Goal: Task Accomplishment & Management: Complete application form

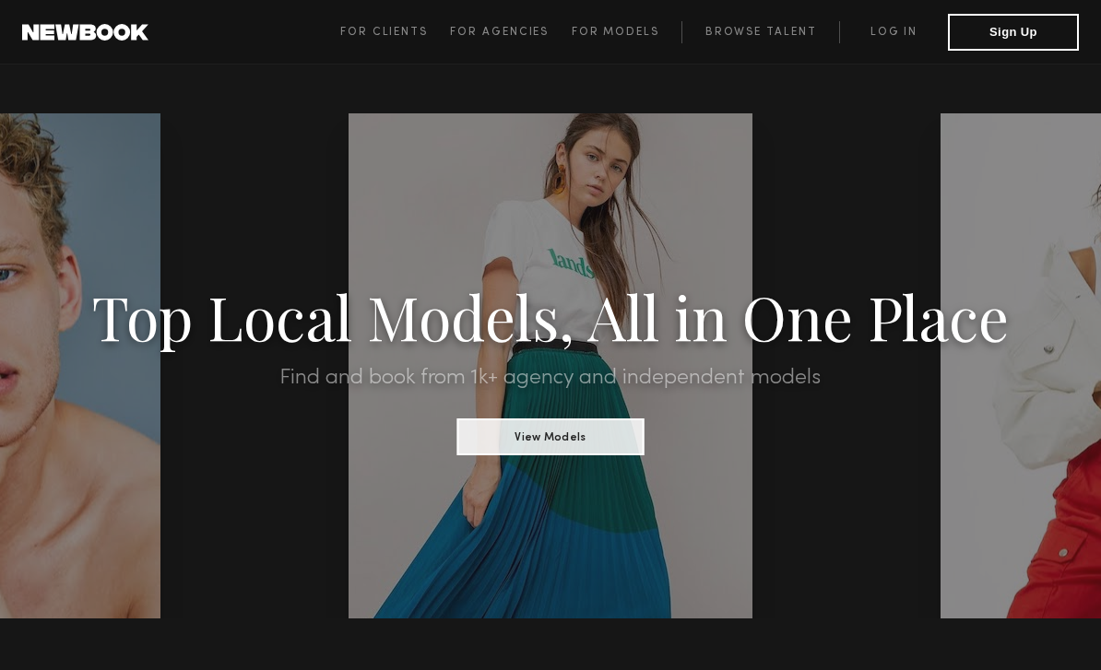
click at [527, 439] on button "View Models" at bounding box center [549, 437] width 187 height 37
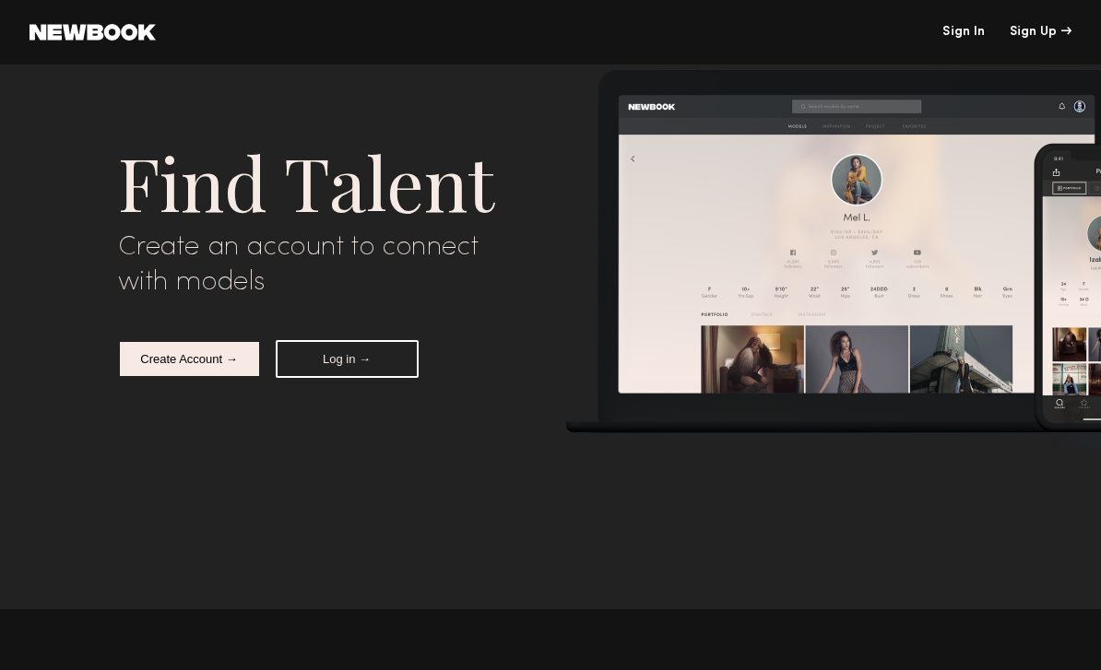
scroll to position [6012, 0]
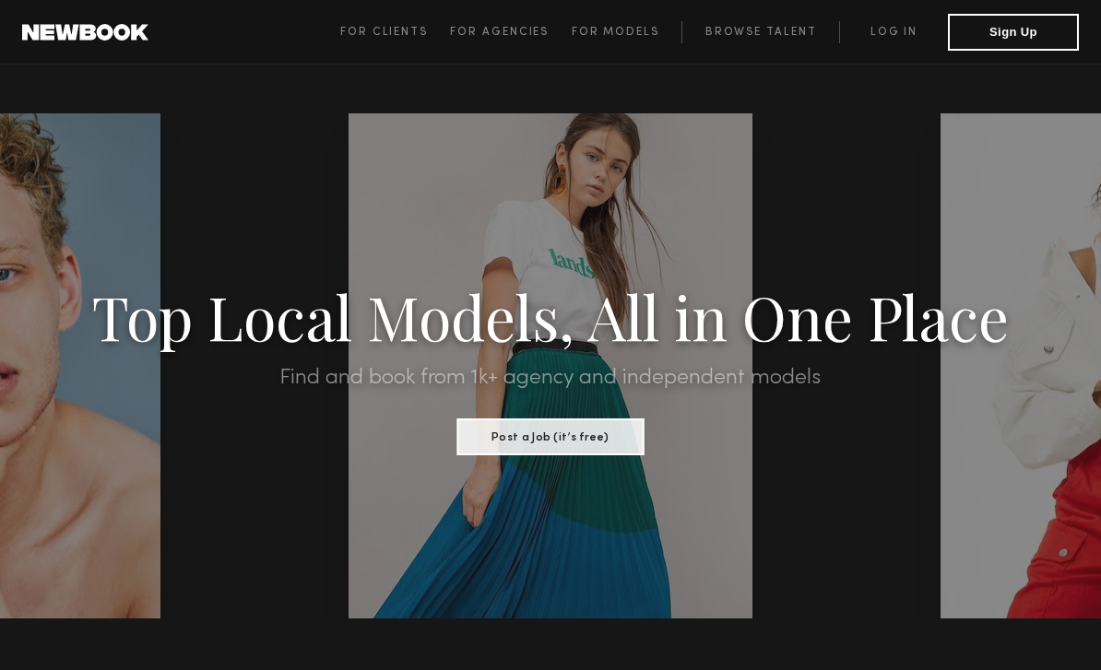
click at [422, 30] on span "For Clients" at bounding box center [384, 32] width 88 height 11
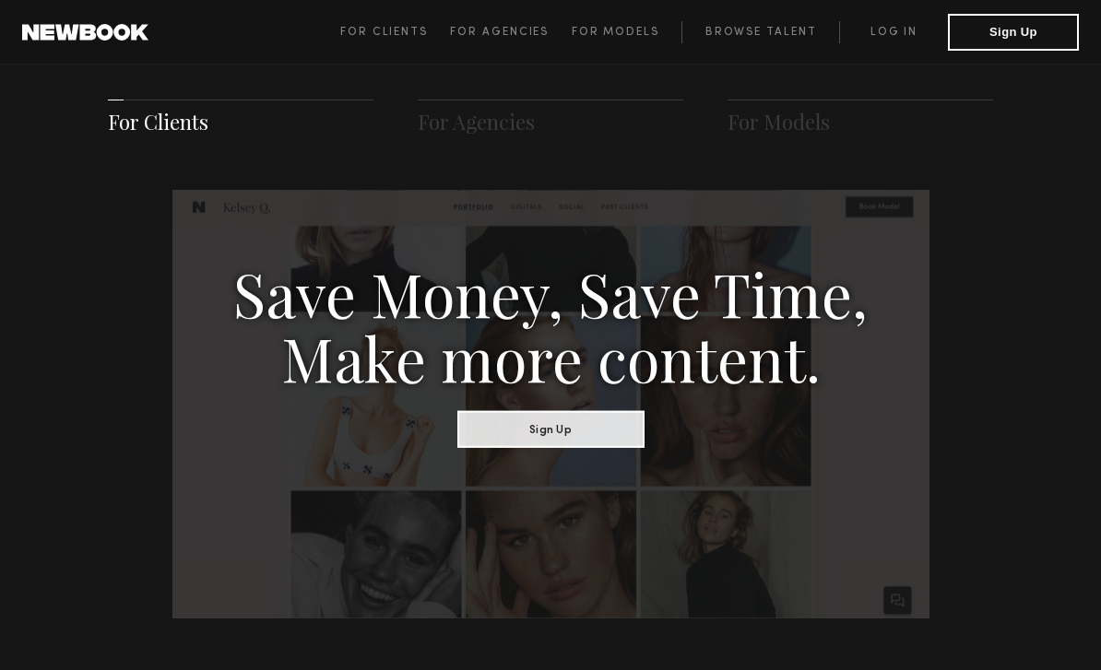
scroll to position [974, 0]
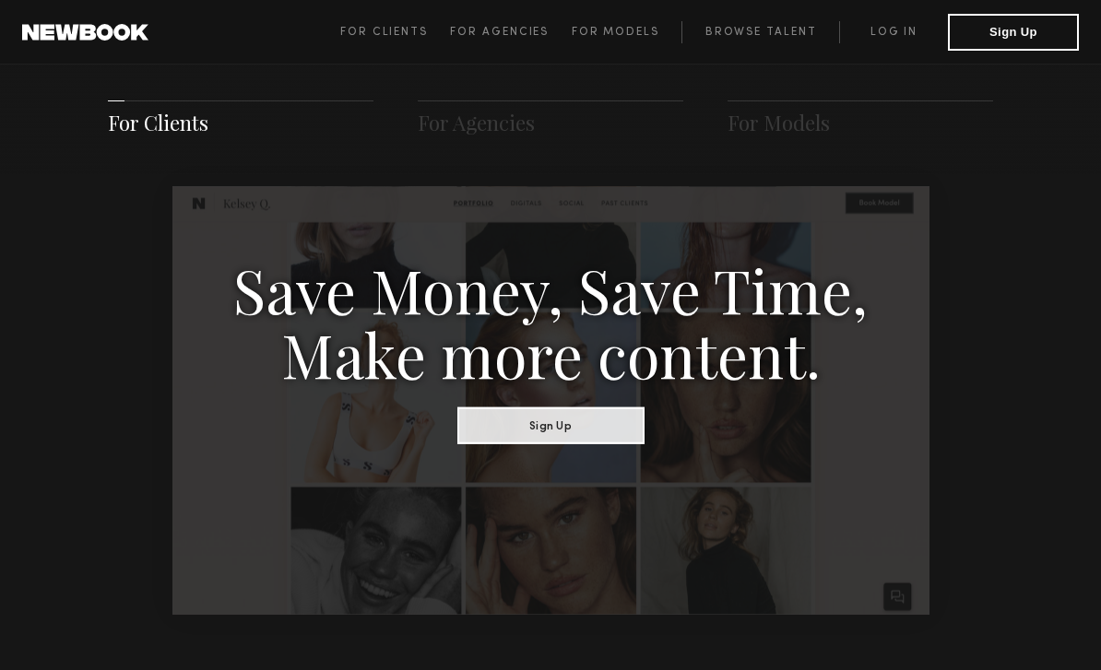
click at [615, 424] on button "Sign Up" at bounding box center [550, 425] width 187 height 37
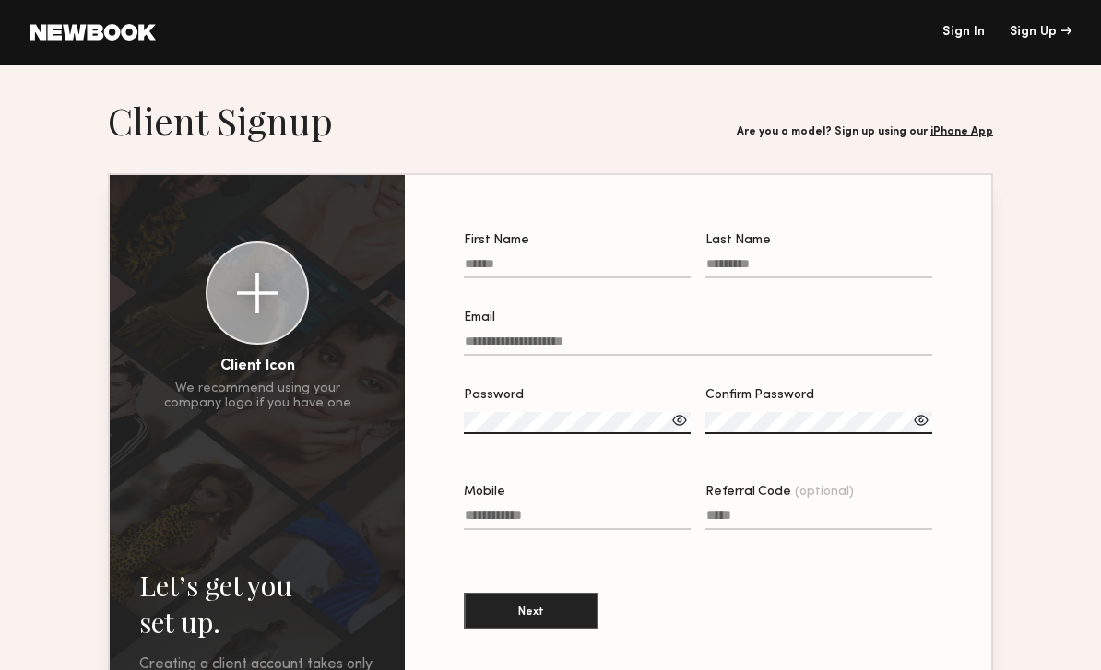
click at [620, 276] on input "First Name" at bounding box center [577, 267] width 227 height 21
click at [135, 38] on link at bounding box center [93, 32] width 126 height 17
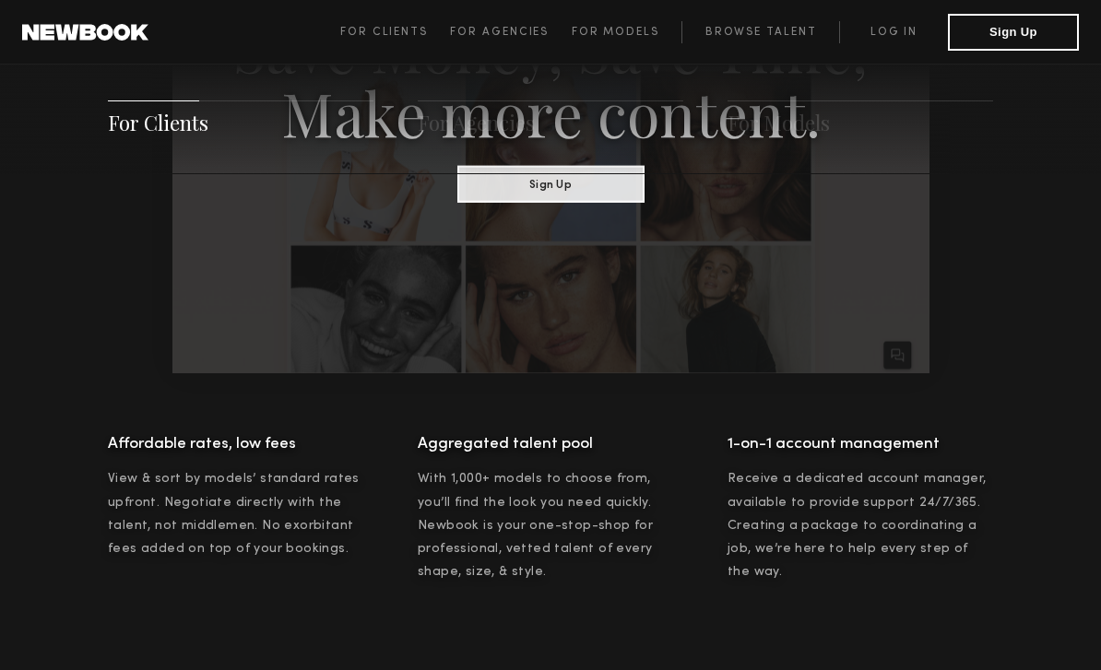
scroll to position [1198, 0]
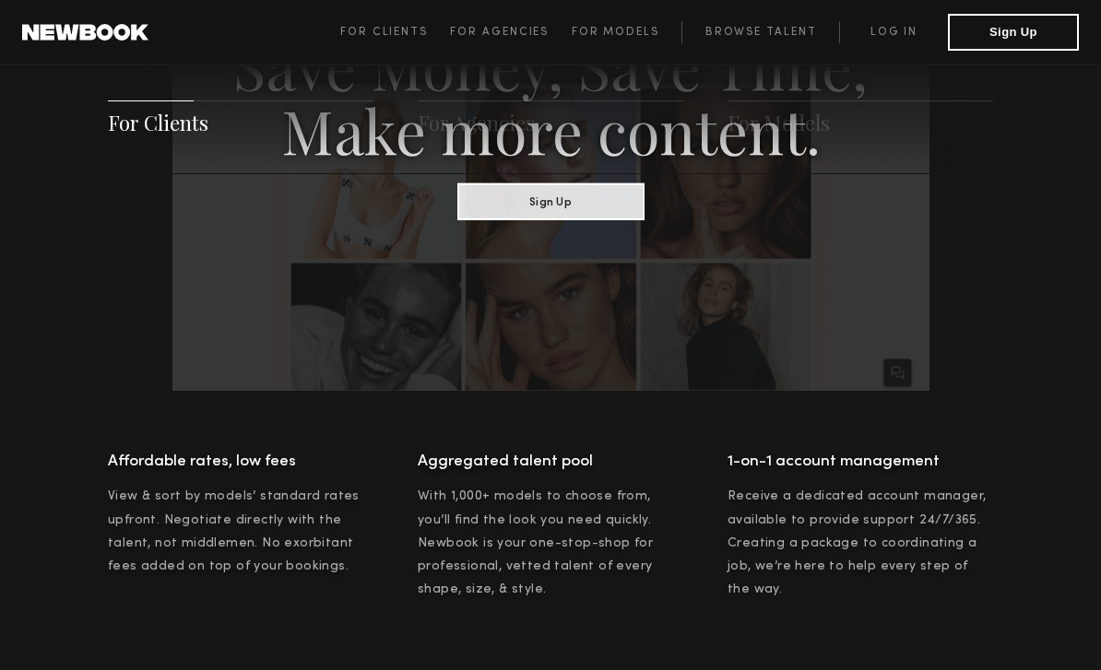
click at [786, 38] on link "Browse Talent" at bounding box center [760, 32] width 158 height 22
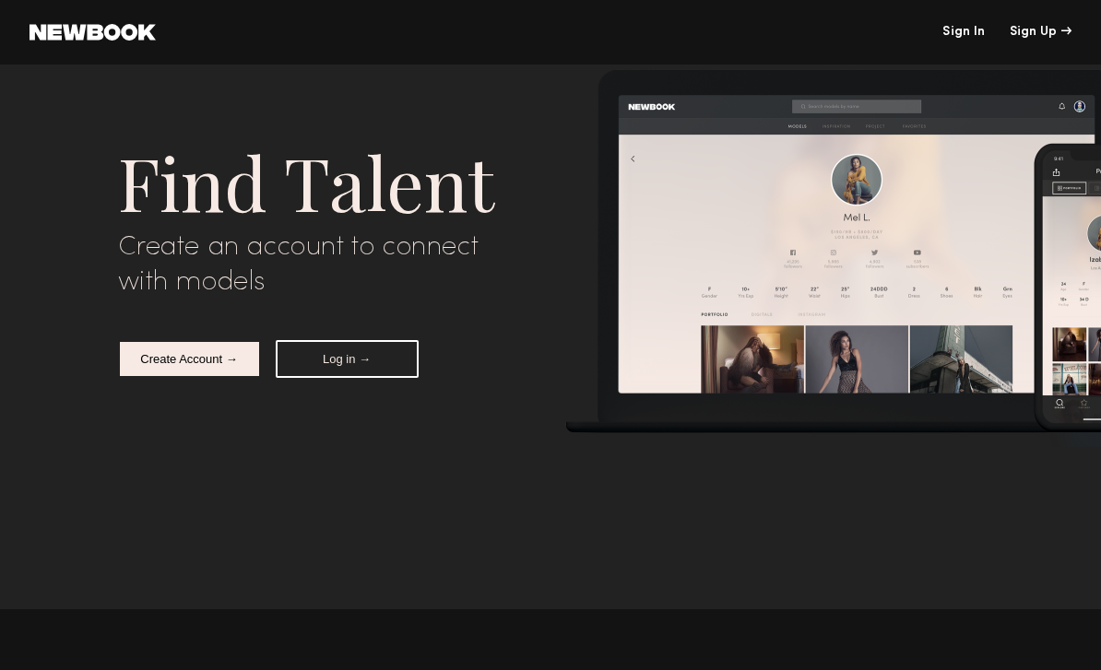
scroll to position [5801, 0]
